Goal: Task Accomplishment & Management: Complete application form

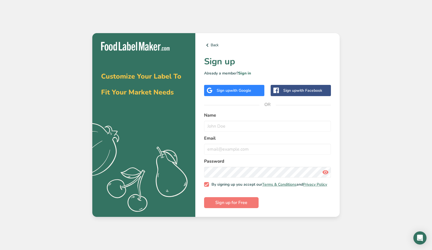
click at [217, 89] on div "Sign up with Google" at bounding box center [233, 91] width 34 height 6
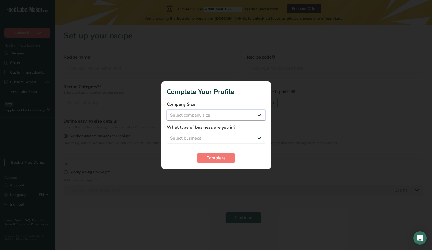
select select "1"
select select "2"
click at [216, 159] on span "Complete" at bounding box center [215, 158] width 19 height 7
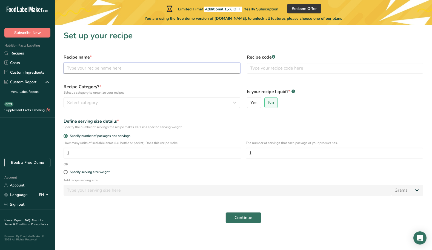
click at [148, 71] on input "text" at bounding box center [151, 68] width 176 height 11
type input "BBQ Rub"
click at [157, 105] on div "Select category" at bounding box center [150, 102] width 166 height 7
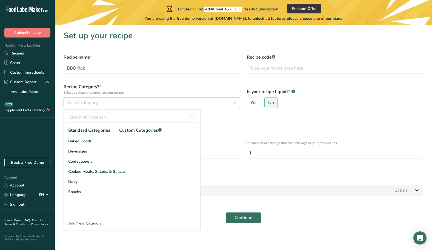
click at [102, 103] on div "Select category" at bounding box center [150, 102] width 166 height 7
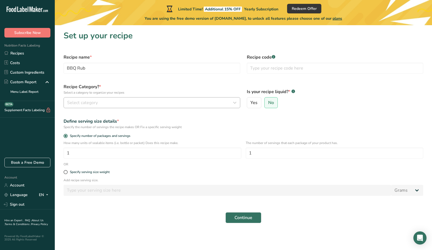
click at [102, 103] on div "Select category" at bounding box center [150, 102] width 166 height 7
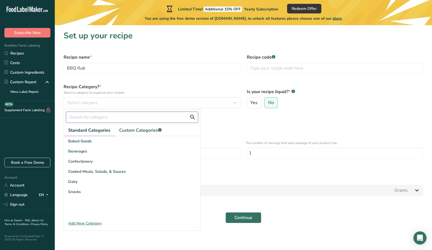
click at [105, 116] on input "text" at bounding box center [132, 117] width 132 height 11
type input "r"
type input "s"
type input "p"
type input "s"
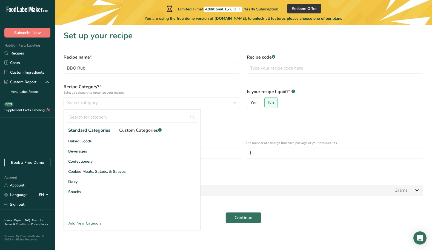
click at [136, 129] on span "Custom Categories .a-a{fill:#347362;}.b-a{fill:#fff;}" at bounding box center [140, 130] width 42 height 7
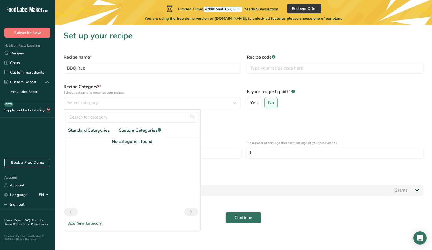
click at [70, 213] on icon "Previous page" at bounding box center [70, 212] width 7 height 10
click at [82, 225] on div "Add New Category" at bounding box center [132, 223] width 136 height 6
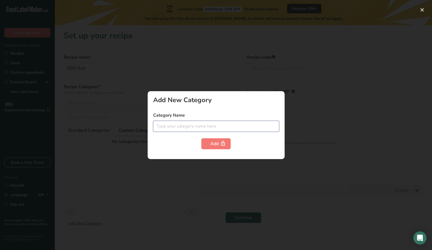
click at [184, 127] on input "text" at bounding box center [216, 126] width 126 height 11
click at [156, 139] on div "Add" at bounding box center [216, 143] width 126 height 11
click at [131, 147] on div at bounding box center [216, 125] width 432 height 250
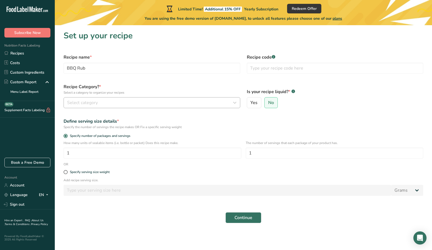
click at [84, 105] on span "Select category" at bounding box center [82, 102] width 31 height 7
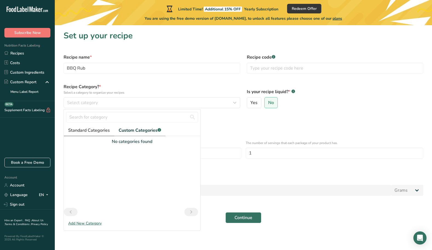
click at [85, 125] on link "Standard Categories" at bounding box center [89, 130] width 50 height 11
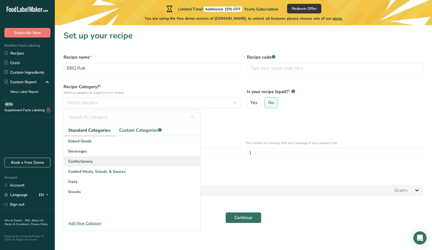
click at [85, 160] on span "Confectionery" at bounding box center [80, 161] width 24 height 6
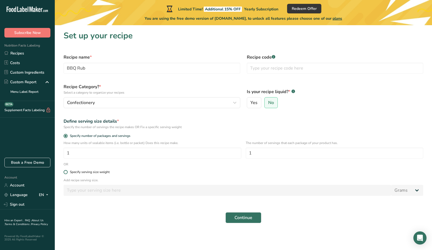
click at [65, 172] on span at bounding box center [65, 172] width 4 height 4
click at [65, 172] on input "Specify serving size weight" at bounding box center [65, 172] width 4 height 4
radio input "true"
radio input "false"
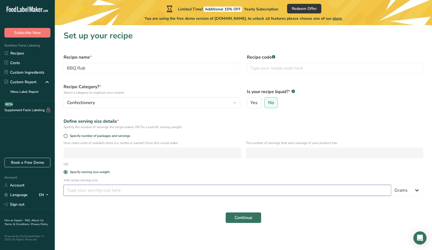
click at [77, 190] on input "number" at bounding box center [226, 190] width 327 height 11
type input "113"
click at [238, 217] on span "Continue" at bounding box center [243, 217] width 18 height 7
